Goal: Task Accomplishment & Management: Complete application form

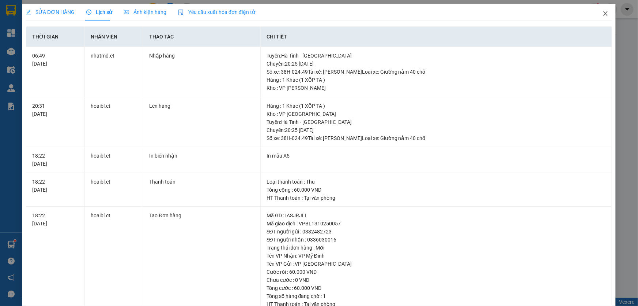
click at [604, 14] on icon "close" at bounding box center [606, 13] width 4 height 4
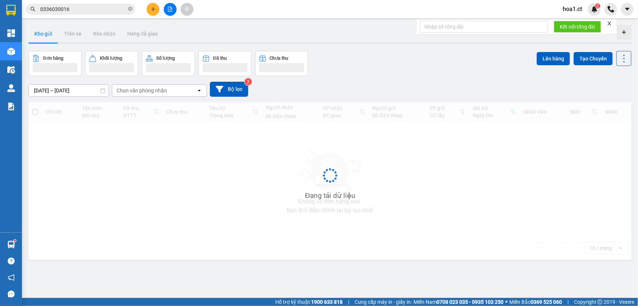
click at [84, 8] on input "0336030016" at bounding box center [83, 9] width 86 height 8
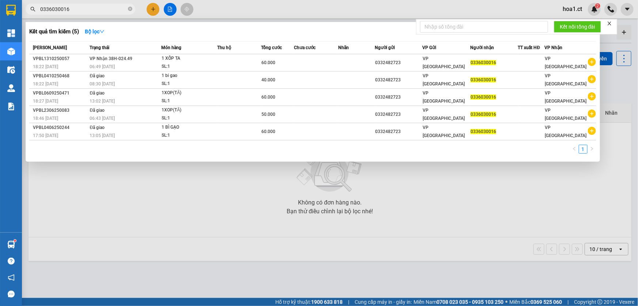
click at [84, 8] on input "0336030016" at bounding box center [83, 9] width 86 height 8
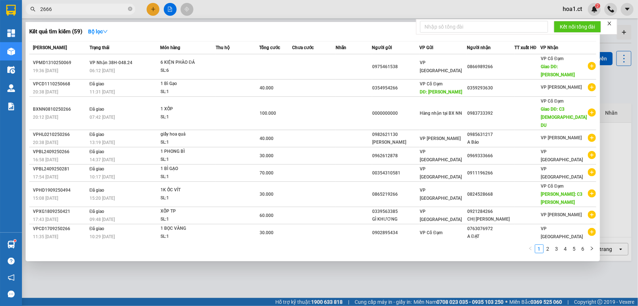
click at [87, 12] on input "2666" at bounding box center [83, 9] width 86 height 8
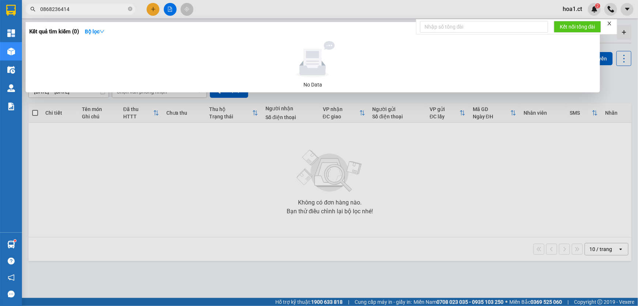
click at [54, 10] on input "0868236414" at bounding box center [83, 9] width 86 height 8
click at [221, 9] on div at bounding box center [319, 153] width 638 height 306
click at [87, 11] on input "0868236414" at bounding box center [83, 9] width 86 height 8
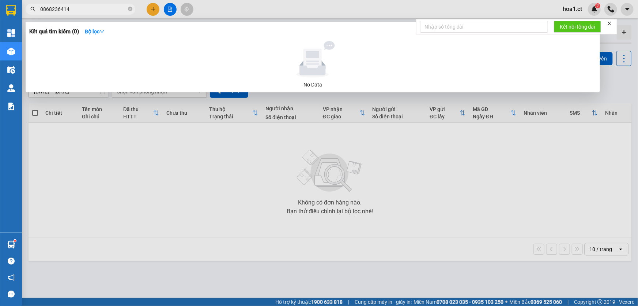
type input "6"
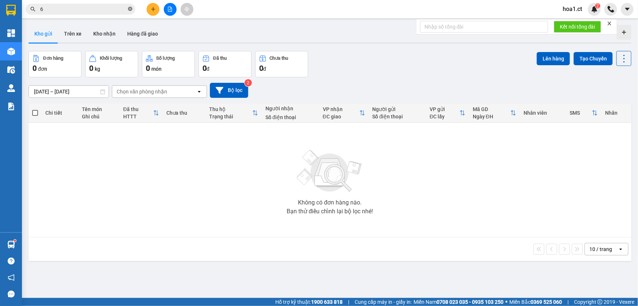
click at [131, 8] on icon "close-circle" at bounding box center [130, 9] width 4 height 4
paste input "0334229446"
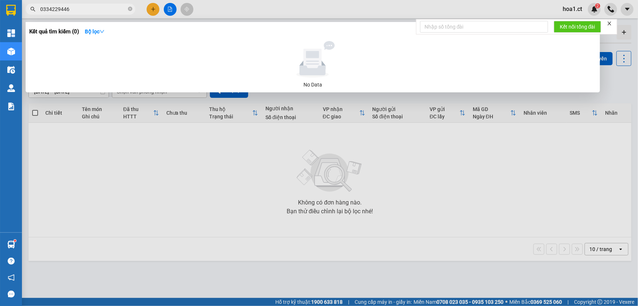
click at [81, 9] on input "0334229446" at bounding box center [83, 9] width 86 height 8
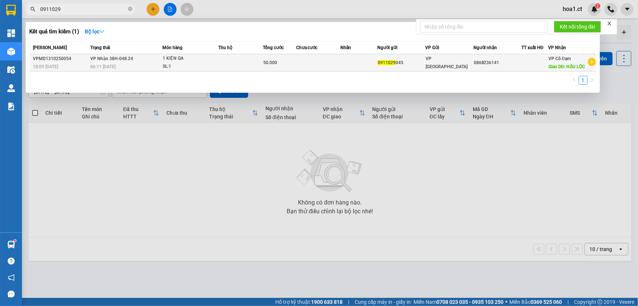
type input "0911029"
click at [228, 62] on td at bounding box center [240, 62] width 44 height 17
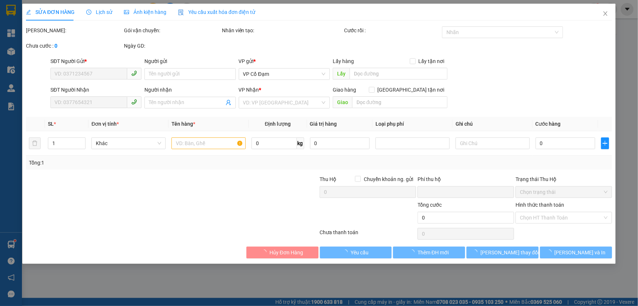
type input "0911029045"
type input "0868236141"
type input "HẬU LỘC"
type input "0"
type input "50.000"
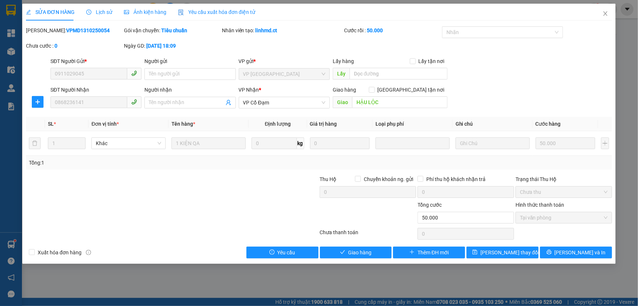
click at [105, 11] on span "Lịch sử" at bounding box center [99, 12] width 26 height 6
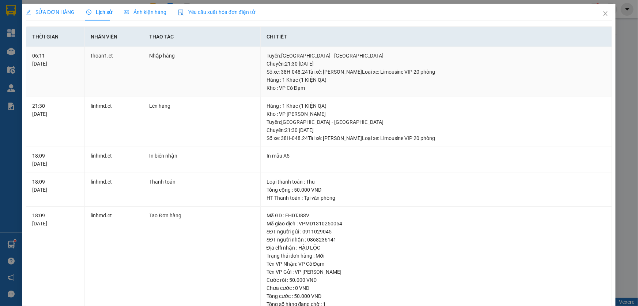
click at [77, 60] on div "06:11 [DATE]" at bounding box center [55, 60] width 46 height 16
click at [603, 13] on icon "close" at bounding box center [606, 14] width 6 height 6
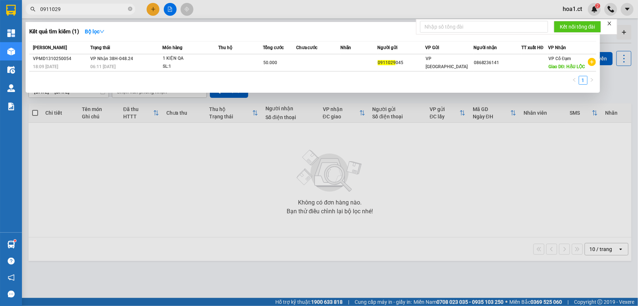
click at [82, 11] on input "0911029" at bounding box center [83, 9] width 86 height 8
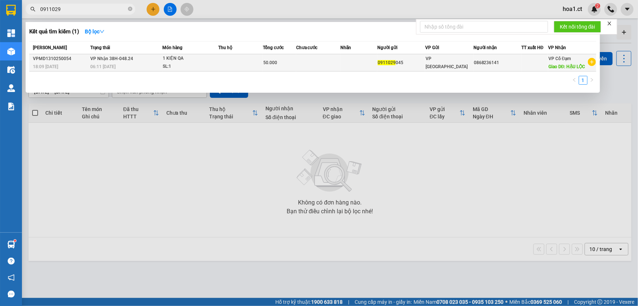
click at [510, 66] on div "0868236141" at bounding box center [497, 63] width 47 height 8
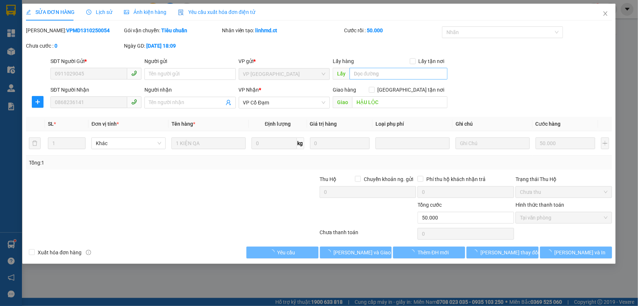
type input "0911029045"
type input "0868236141"
type input "HẬU LỘC"
type input "0"
type input "50.000"
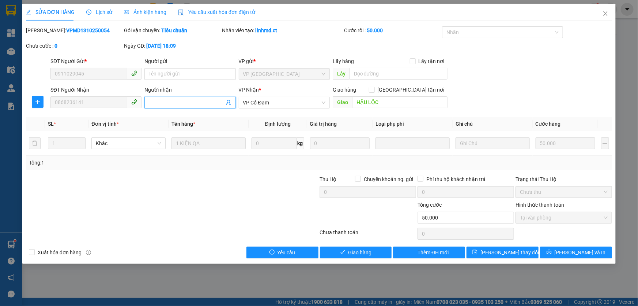
click at [182, 100] on input "Người nhận" at bounding box center [186, 102] width 75 height 8
paste input "0334229446"
click at [113, 101] on div "SĐT Người Nhận 0868236141 Người nhận 0334229446 0334229446 VP Nhận * VP Cổ Đạm …" at bounding box center [331, 99] width 565 height 26
type input "0868236414"
click at [191, 189] on div at bounding box center [123, 188] width 196 height 26
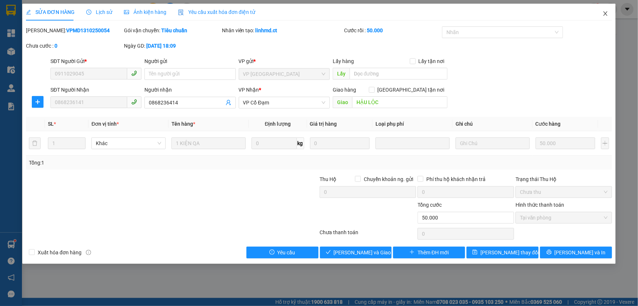
click at [607, 13] on icon "close" at bounding box center [606, 13] width 4 height 4
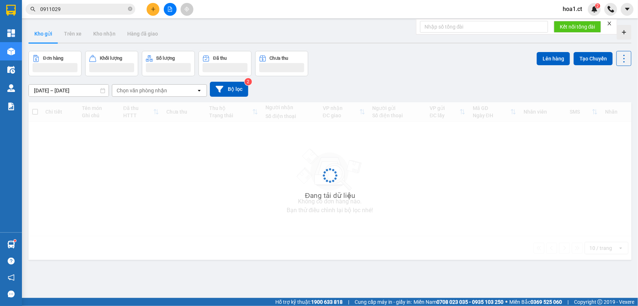
click at [70, 9] on input "0911029" at bounding box center [83, 9] width 86 height 8
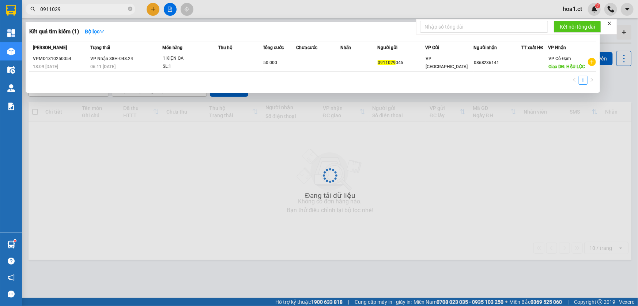
click at [70, 9] on input "0911029" at bounding box center [83, 9] width 86 height 8
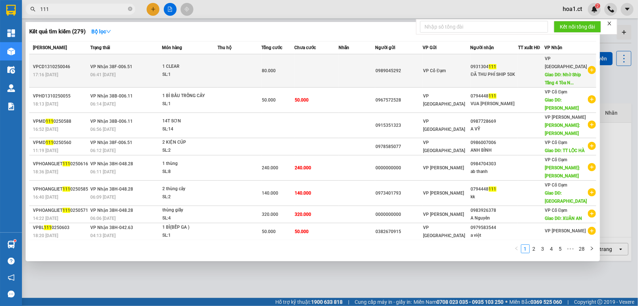
type input "111"
click at [202, 71] on div "SL: 1" at bounding box center [189, 75] width 55 height 8
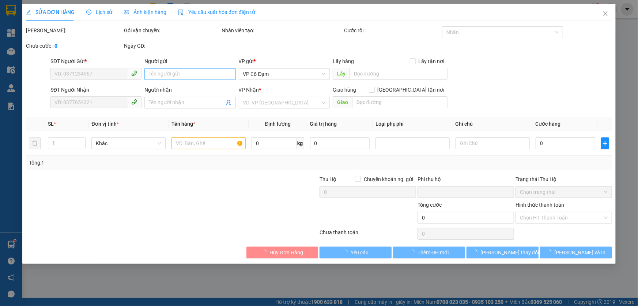
type input "0989045292"
type input "0931304111"
type input "ĐÃ THU PHÍ SHIP 50K"
type input "Nhờ Ship Tầng 4 Tòa [GEOGRAPHIC_DATA] [GEOGRAPHIC_DATA]"
type input "0"
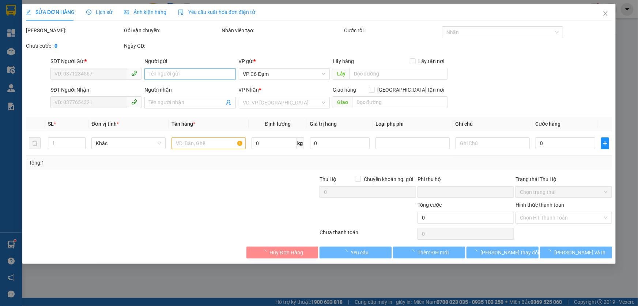
type input "80.000"
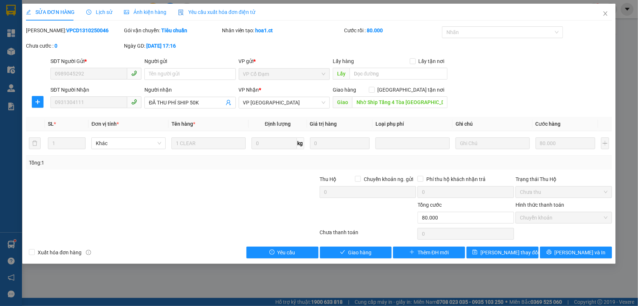
click at [100, 10] on span "Lịch sử" at bounding box center [99, 12] width 26 height 6
